Goal: Book appointment/travel/reservation

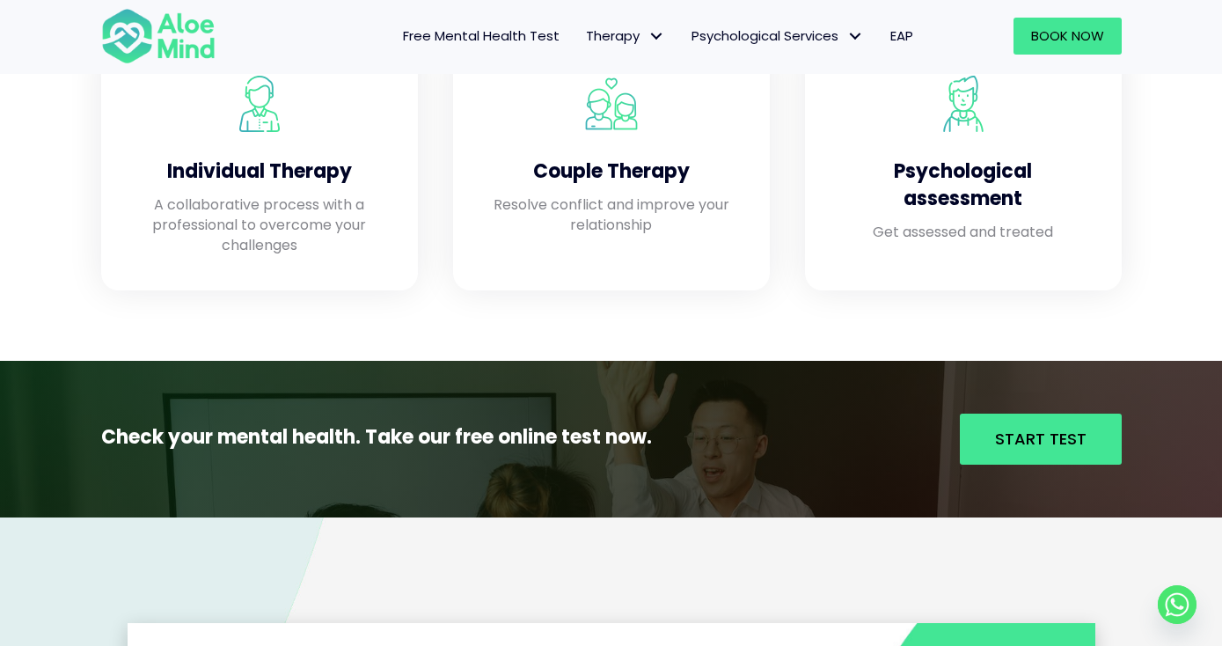
scroll to position [1614, 0]
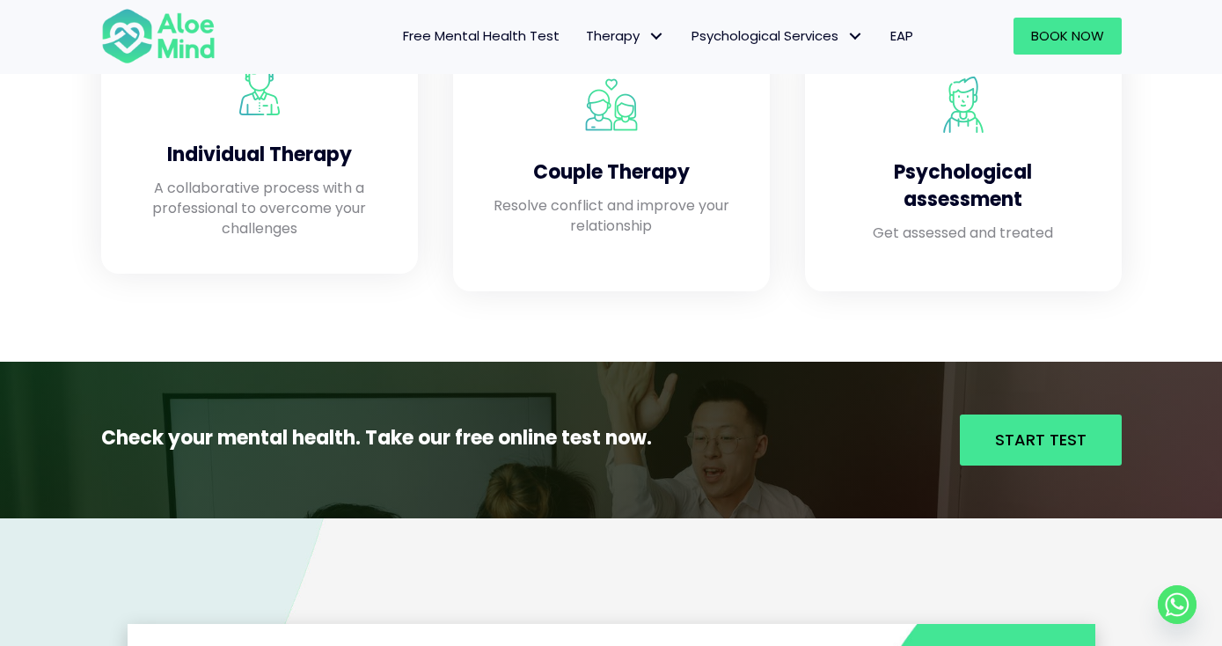
click at [284, 241] on div "Individual Therapy A collaborative process with a professional to overcome your…" at bounding box center [260, 148] width 282 height 215
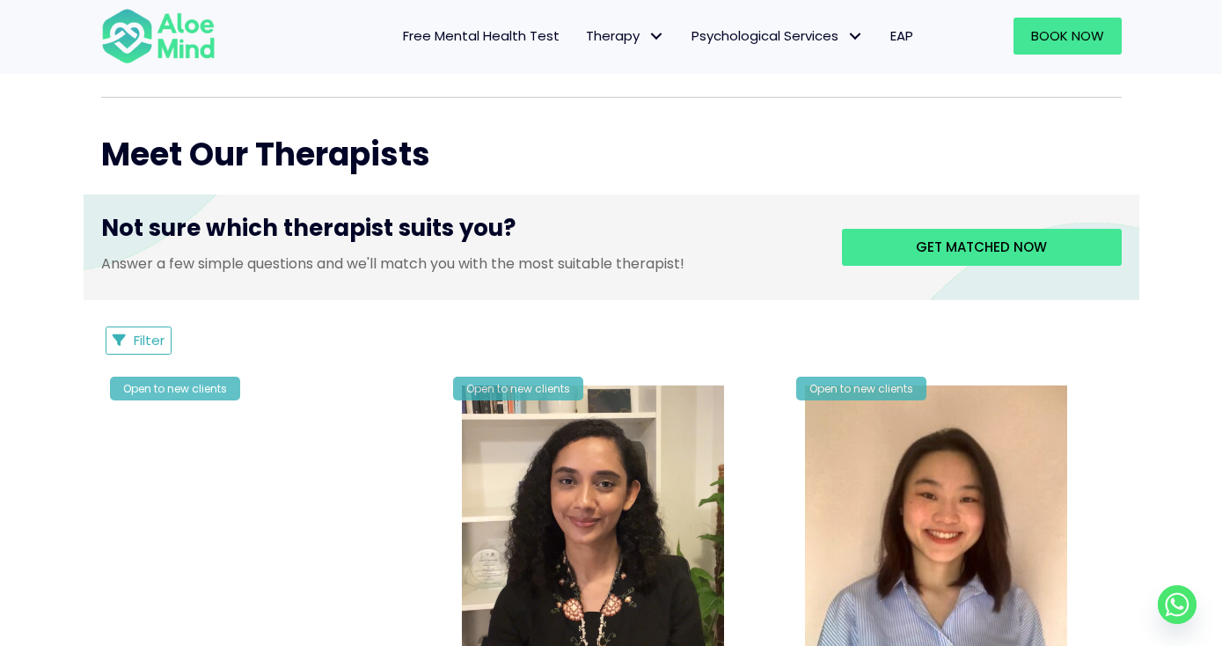
scroll to position [413, 0]
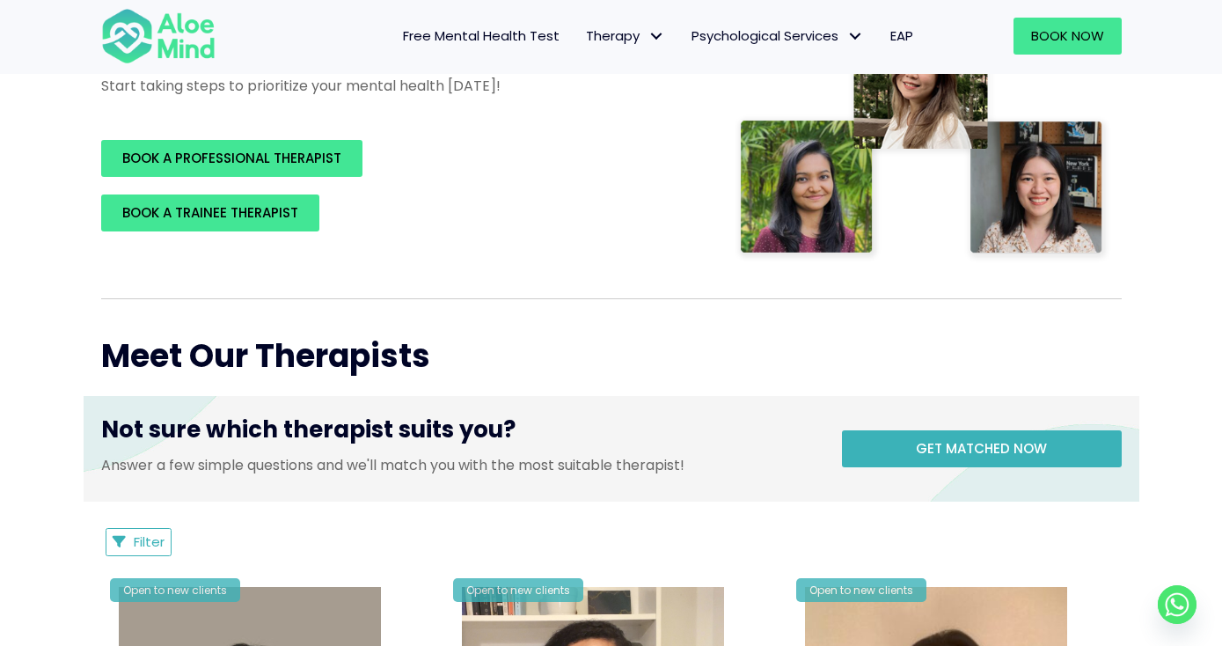
click at [988, 464] on link "Get matched now" at bounding box center [982, 448] width 280 height 37
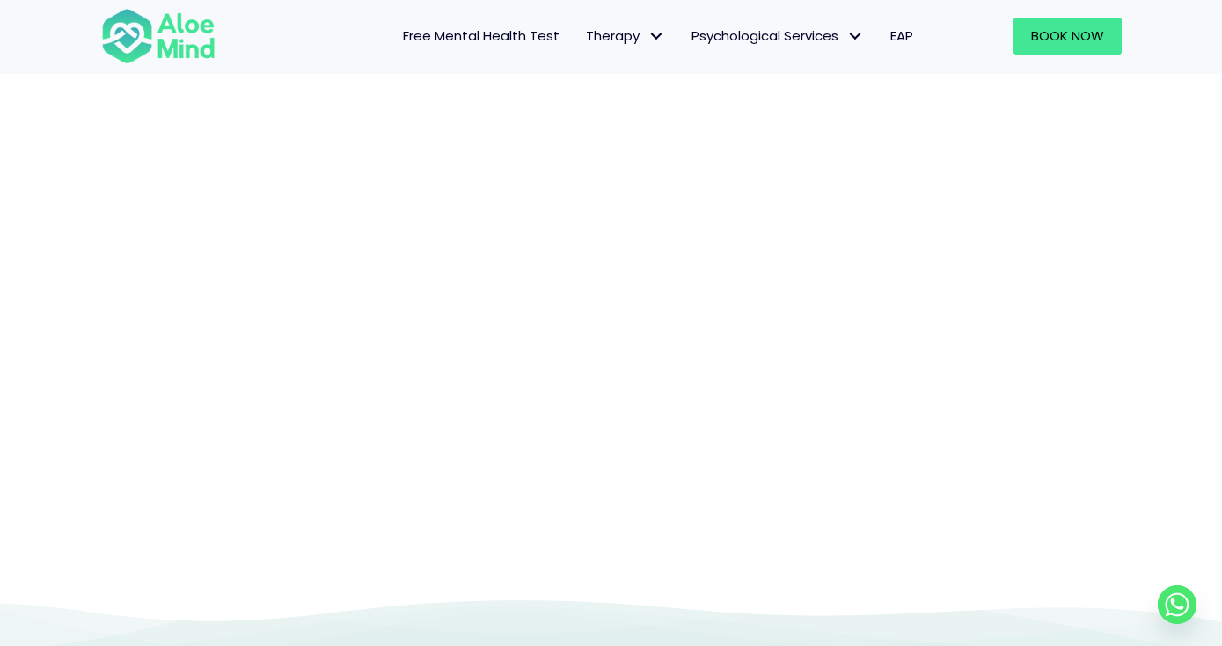
scroll to position [181, 0]
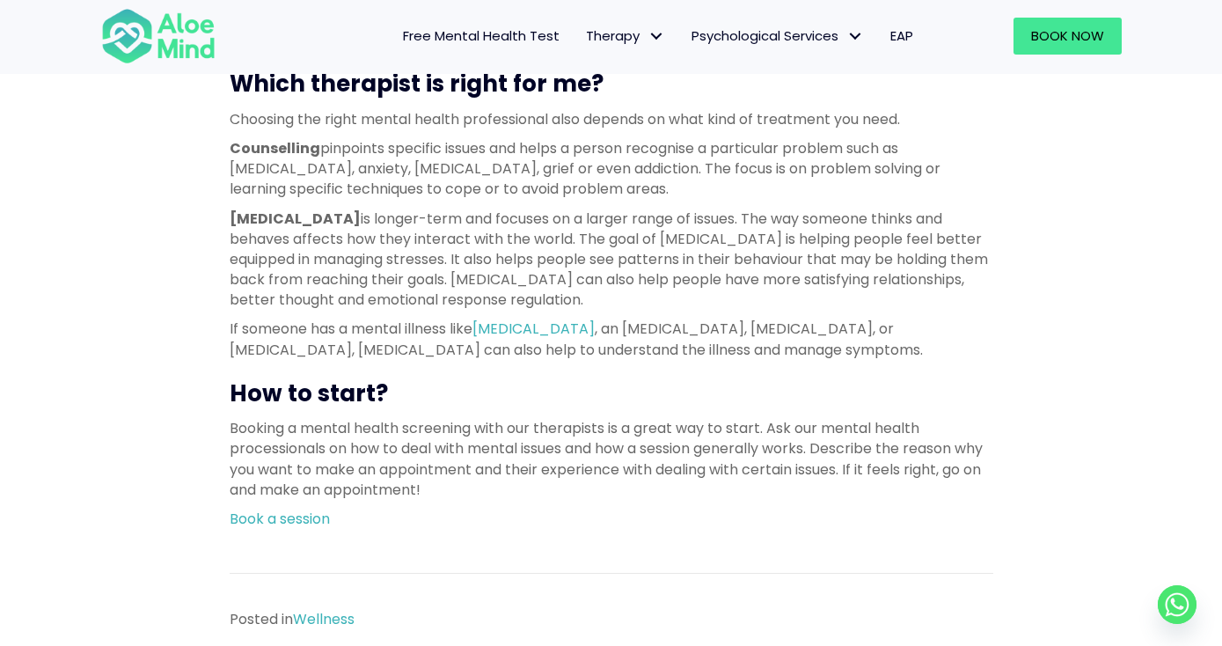
scroll to position [1598, 0]
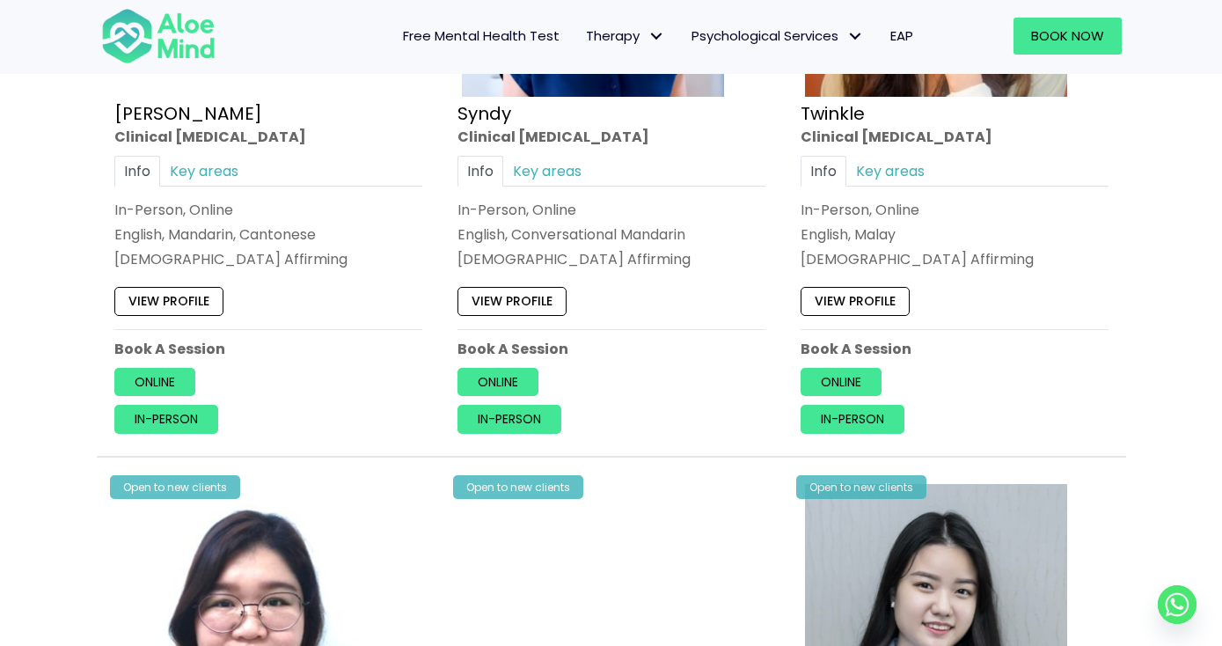
scroll to position [2443, 0]
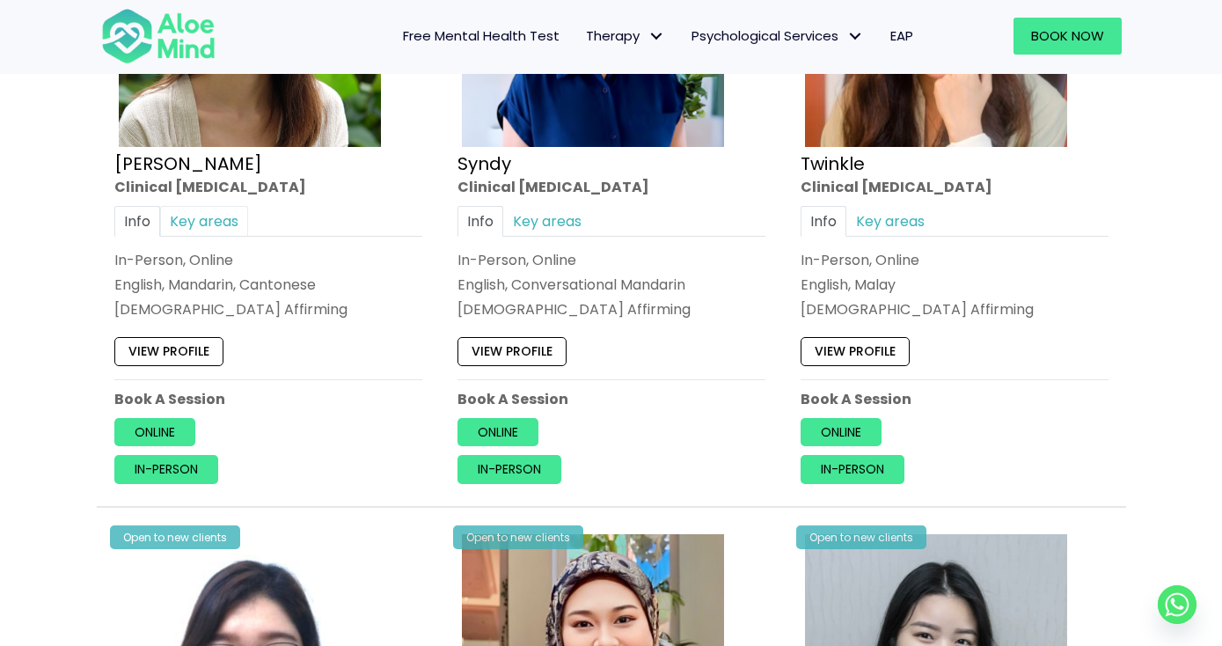
click at [222, 213] on link "Key areas" at bounding box center [204, 221] width 88 height 31
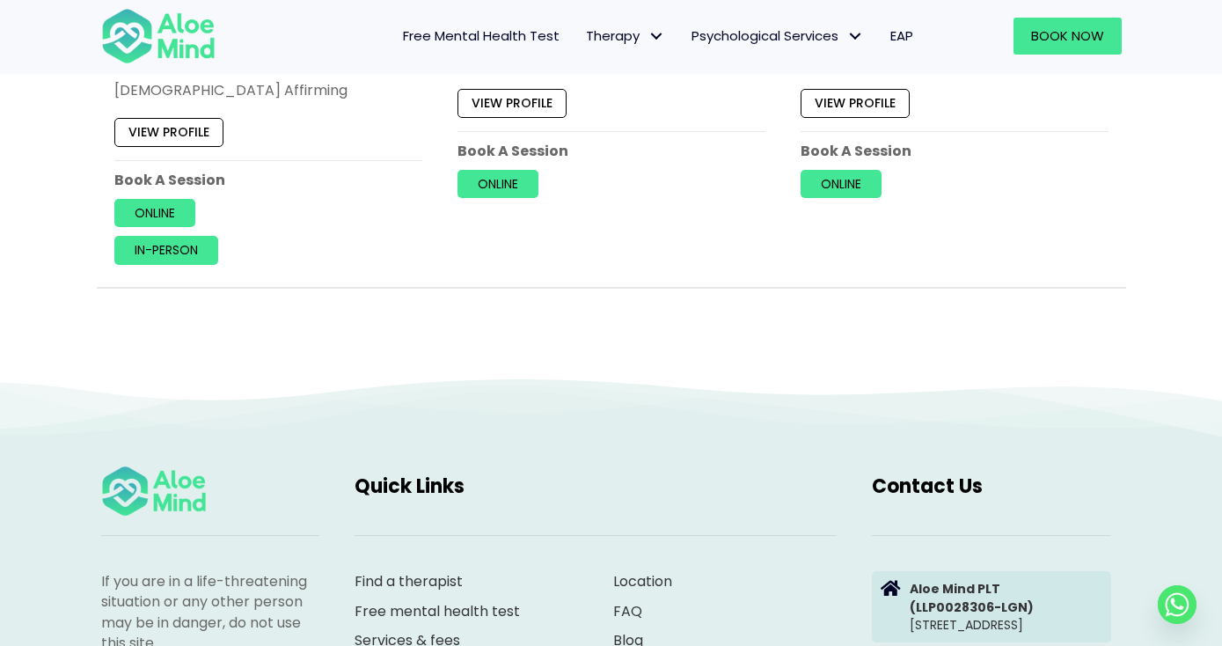
scroll to position [3073, 0]
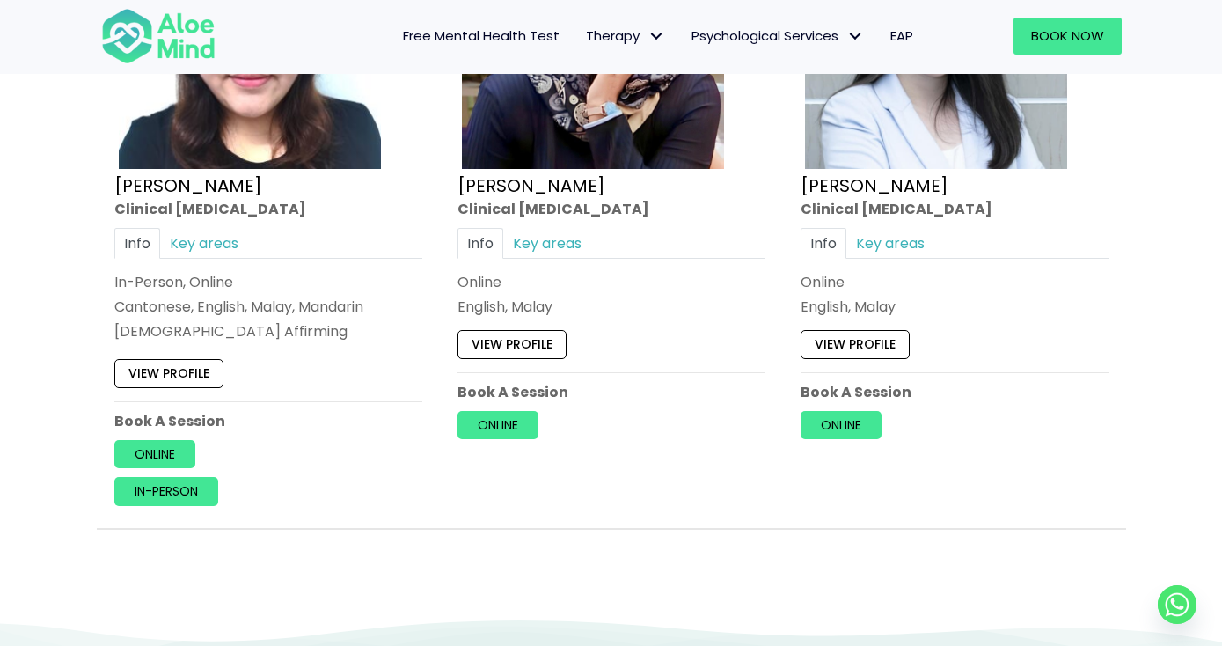
click at [208, 252] on div "Info Key areas In-Person, Online Cantonese, English, Malay, Mandarin [DEMOGRAPH…" at bounding box center [268, 285] width 308 height 114
click at [212, 238] on link "Key areas" at bounding box center [204, 243] width 88 height 31
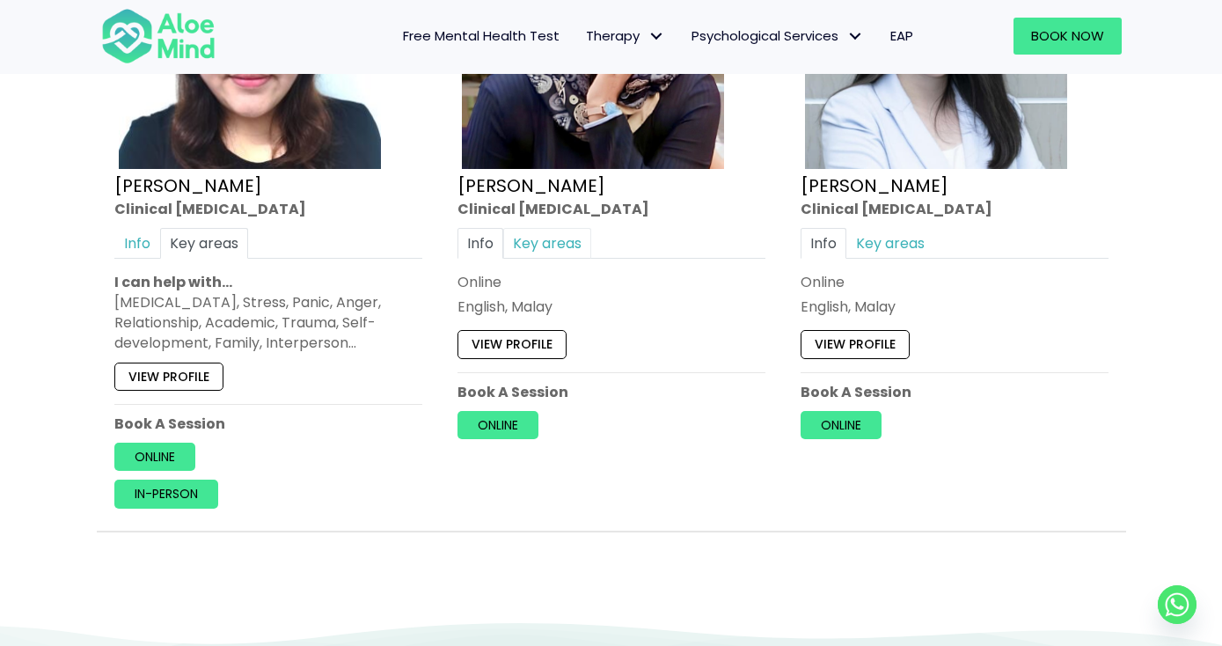
click at [572, 240] on link "Key areas" at bounding box center [547, 243] width 88 height 31
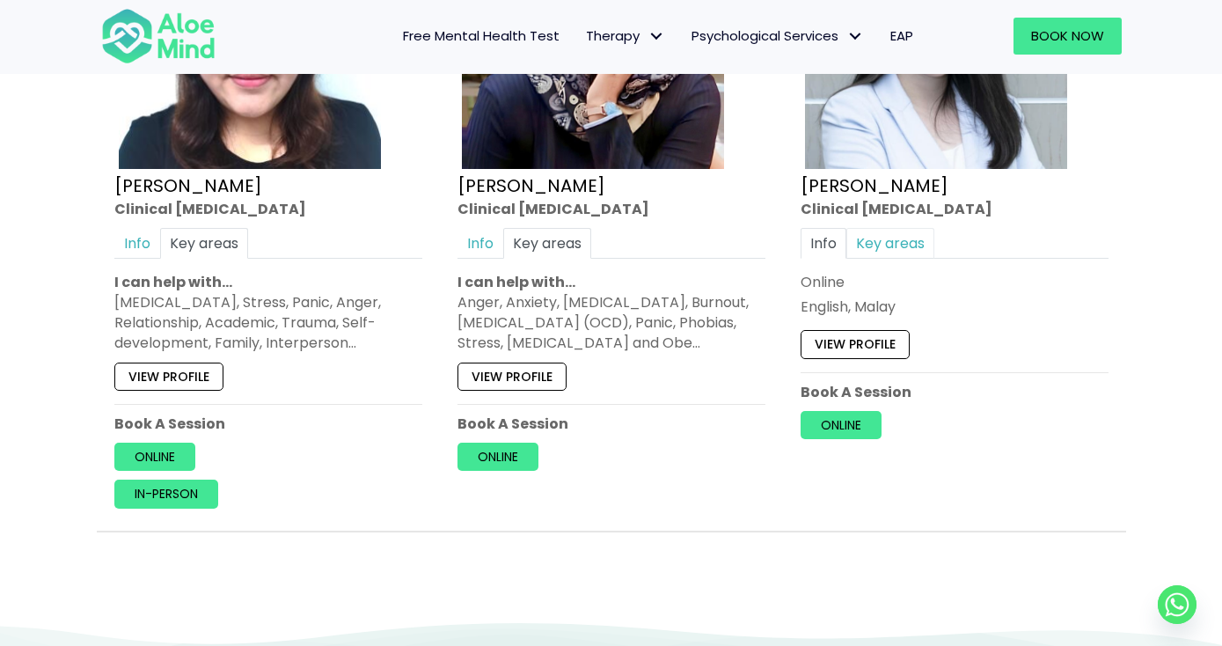
click at [898, 228] on link "Key areas" at bounding box center [890, 243] width 88 height 31
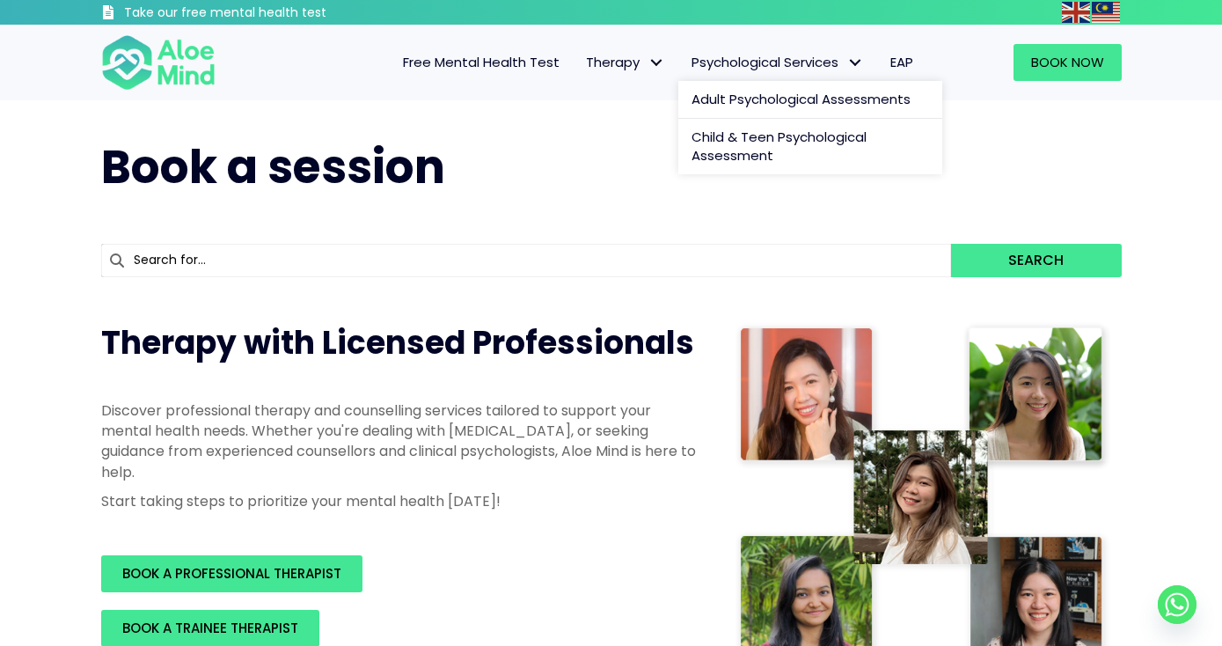
scroll to position [0, 0]
